Goal: Check status: Verify the current state of an ongoing process or item

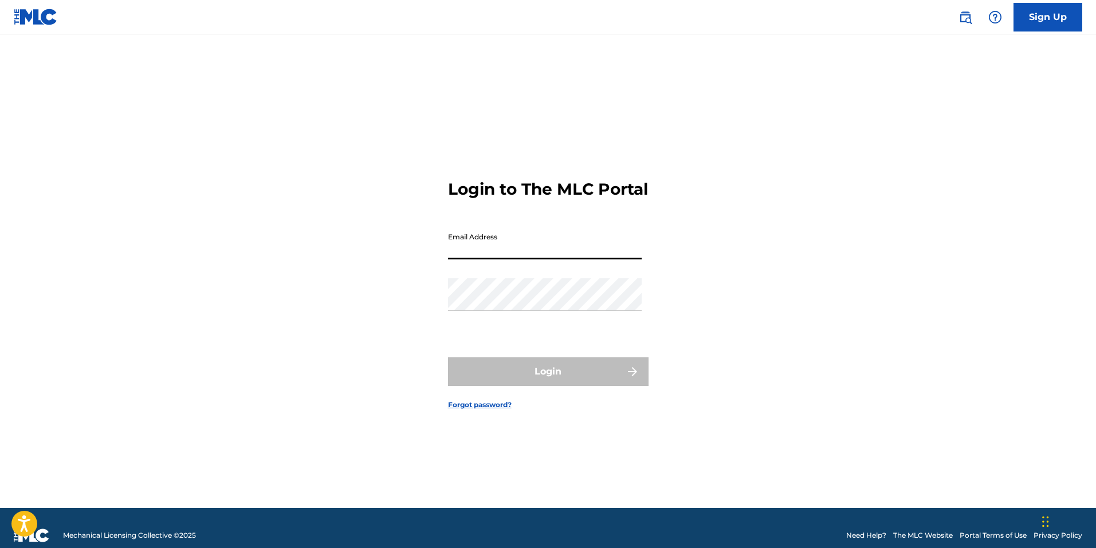
type input "[EMAIL_ADDRESS][DOMAIN_NAME]"
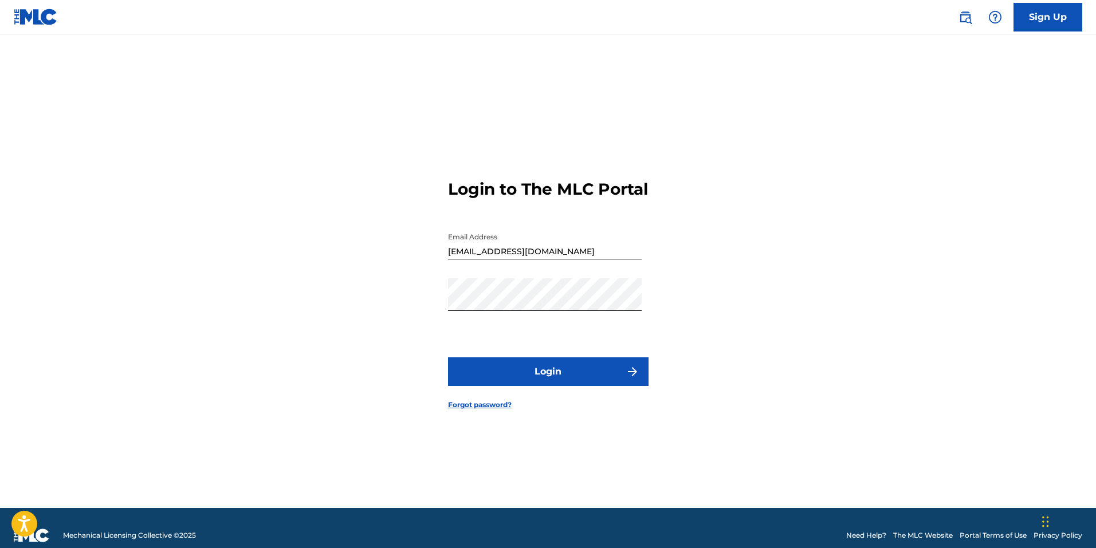
click at [554, 380] on button "Login" at bounding box center [548, 371] width 200 height 29
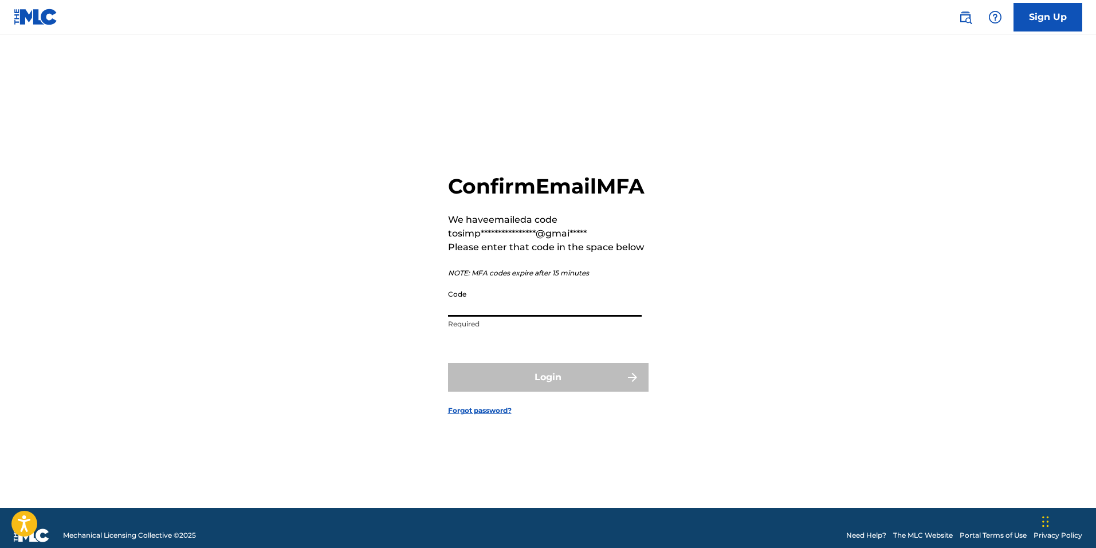
click at [472, 314] on input "Code" at bounding box center [545, 300] width 194 height 33
paste input "725206"
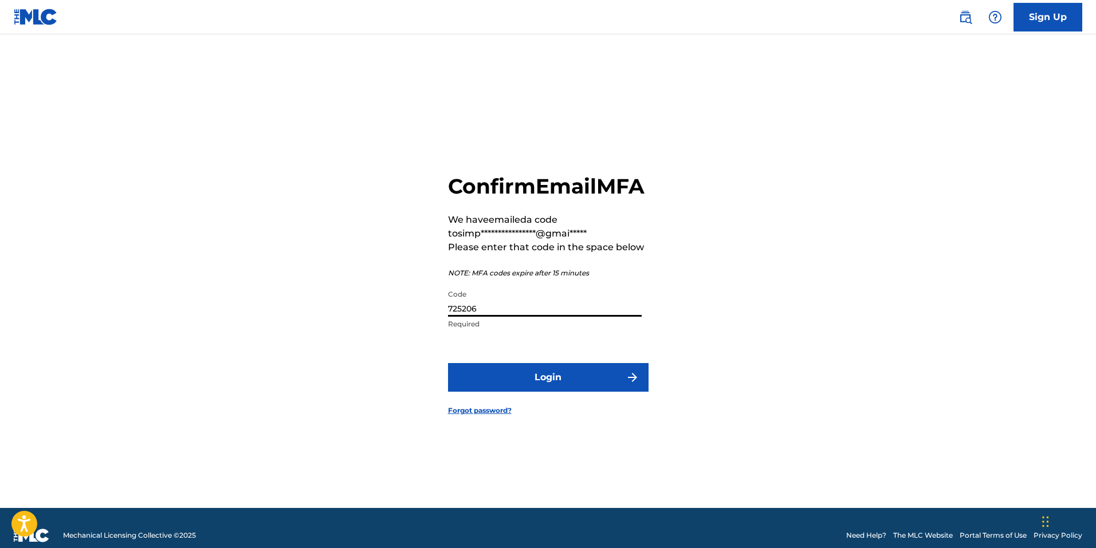
type input "725206"
click at [491, 381] on button "Login" at bounding box center [548, 377] width 200 height 29
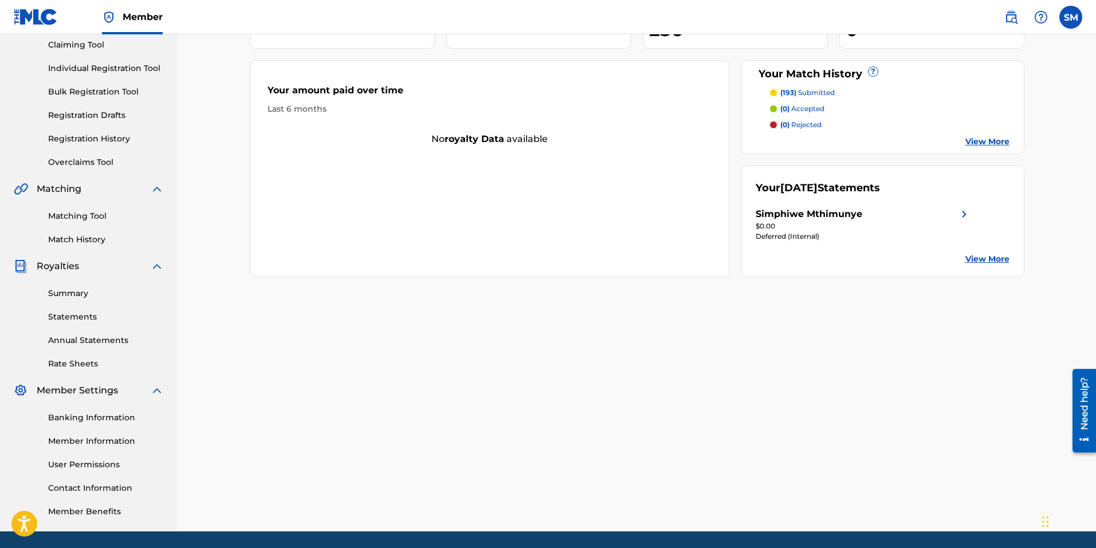
scroll to position [162, 0]
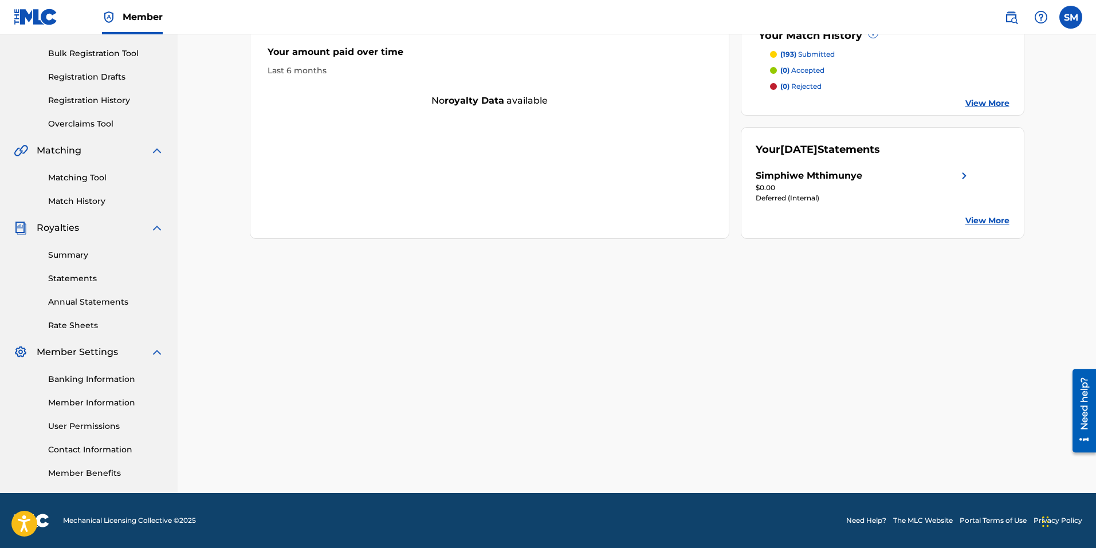
click at [74, 253] on link "Summary" at bounding box center [106, 255] width 116 height 12
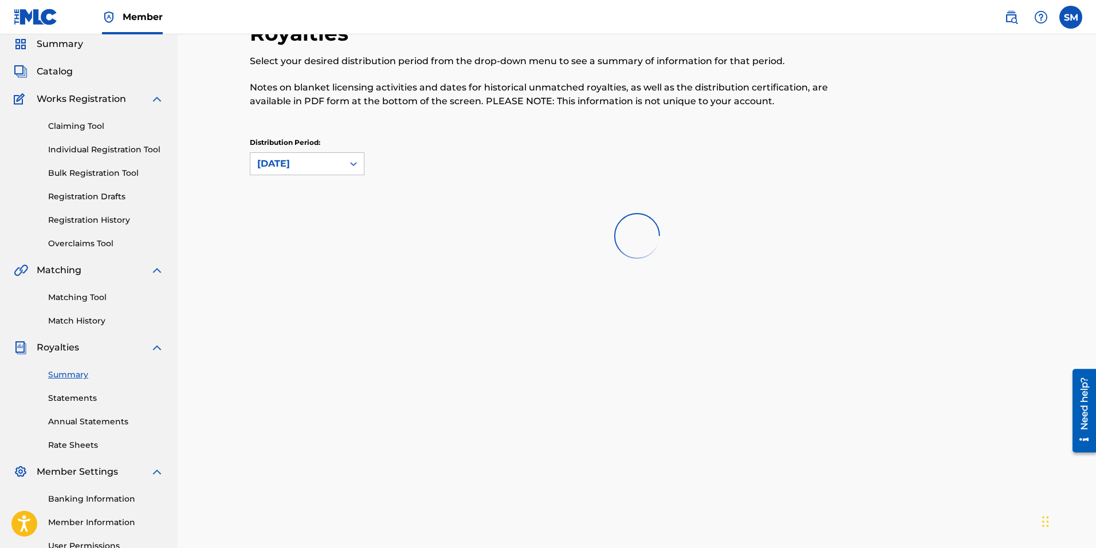
scroll to position [162, 0]
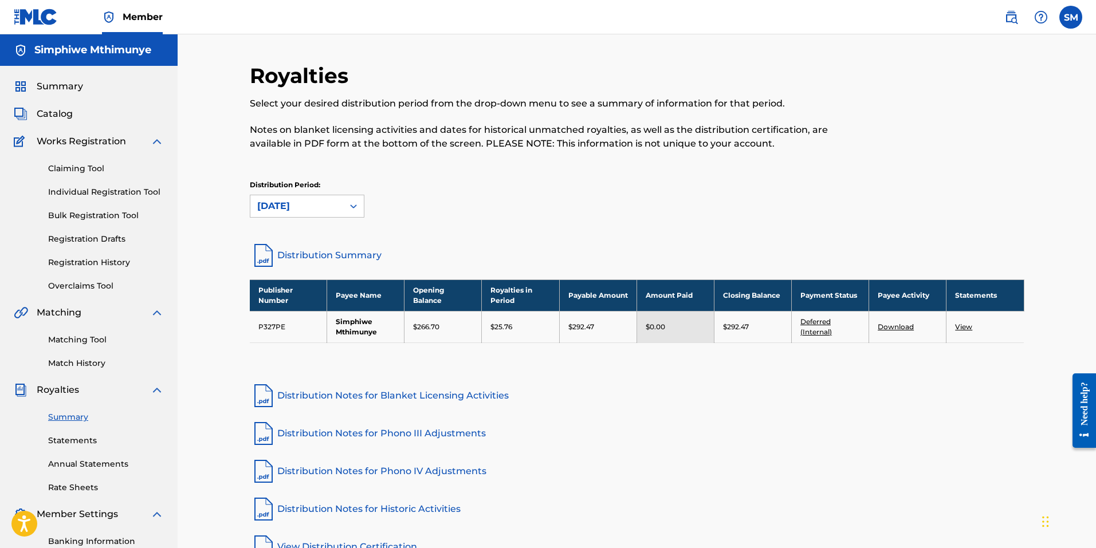
click at [58, 82] on span "Summary" at bounding box center [60, 87] width 46 height 14
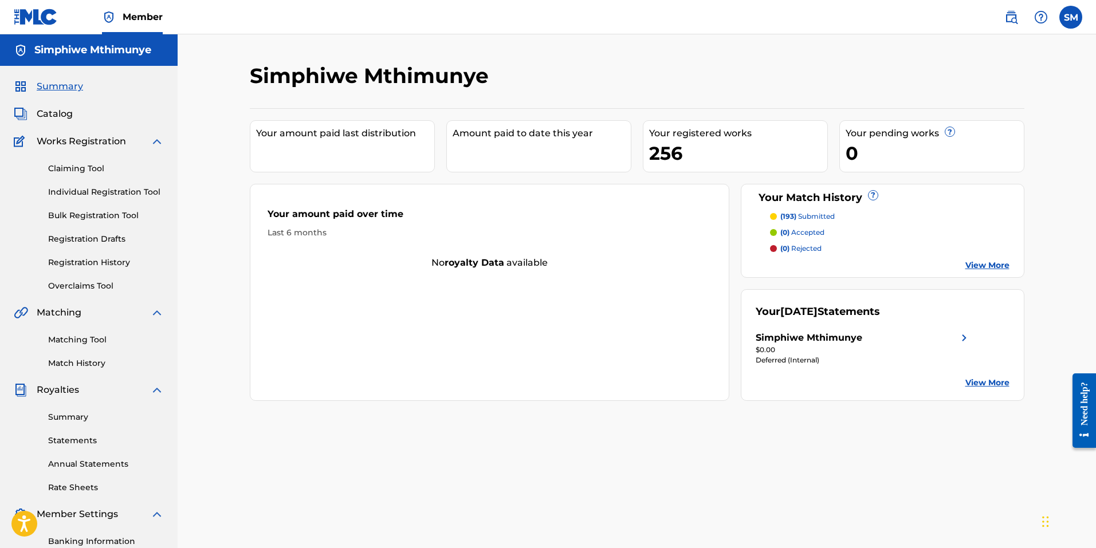
click at [837, 335] on div "Simphiwe Mthimunye" at bounding box center [808, 338] width 107 height 14
